Goal: Find contact information: Find contact information

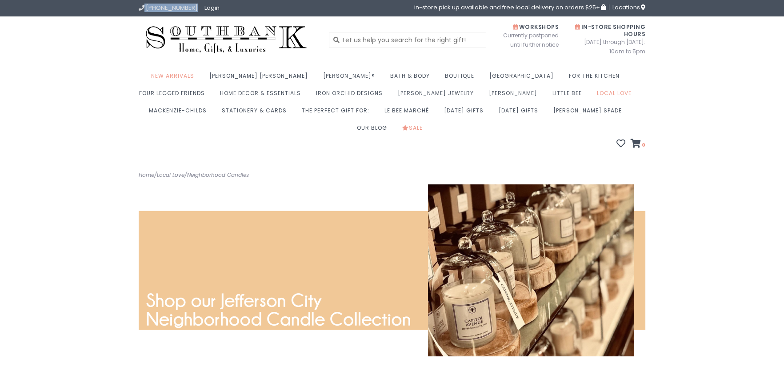
drag, startPoint x: 194, startPoint y: 7, endPoint x: 144, endPoint y: 7, distance: 49.3
click at [144, 7] on li "[PHONE_NUMBER]" at bounding box center [172, 7] width 66 height 7
copy link "[PHONE_NUMBER]"
click at [629, 6] on span "Locations" at bounding box center [628, 7] width 33 height 8
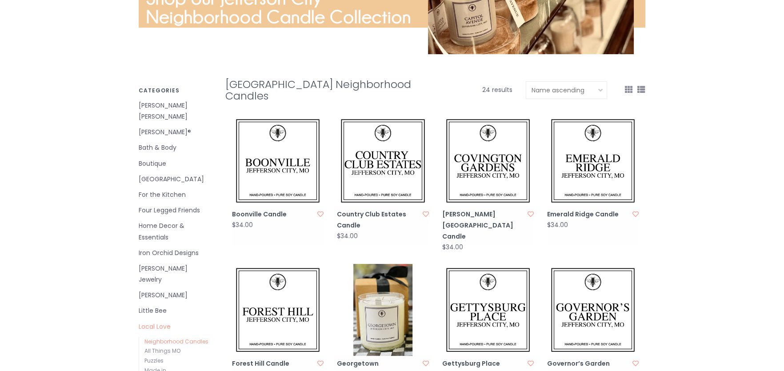
scroll to position [222, 0]
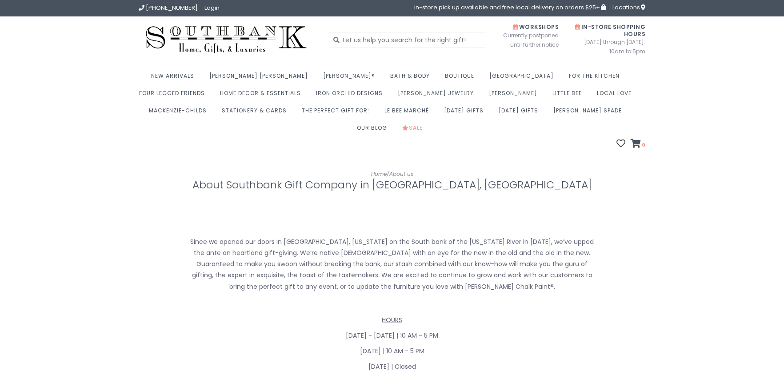
scroll to position [382, 0]
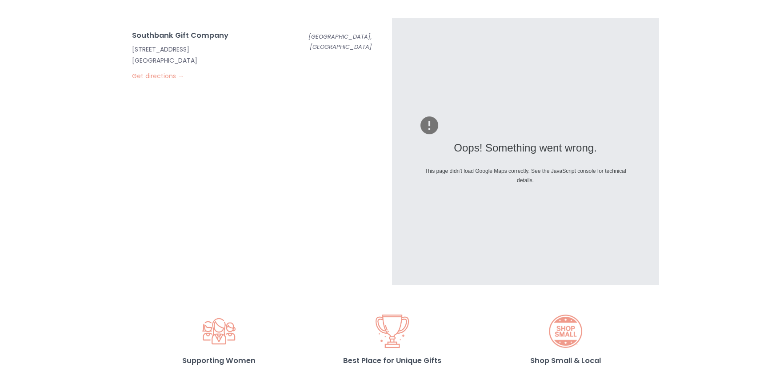
drag, startPoint x: 215, startPoint y: 43, endPoint x: 136, endPoint y: 40, distance: 79.1
click at [136, 44] on p "110 E High St Jefferson City, MO 65101" at bounding box center [209, 55] width 155 height 22
